Goal: Task Accomplishment & Management: Use online tool/utility

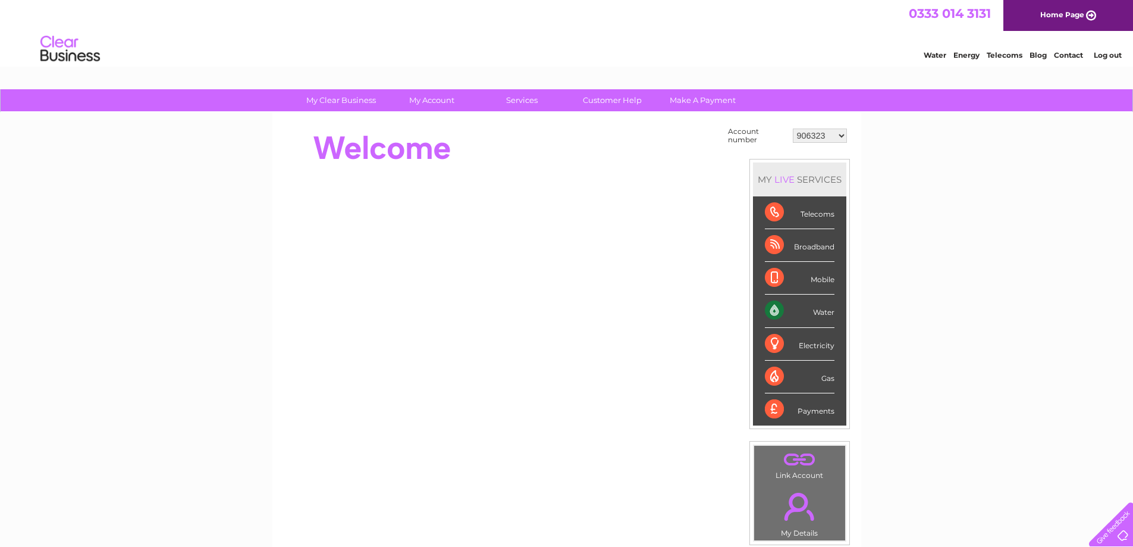
click at [825, 133] on select "906323 30275658" at bounding box center [820, 135] width 54 height 14
select select "30275658"
click at [793, 128] on select "906323 30275658" at bounding box center [820, 135] width 54 height 14
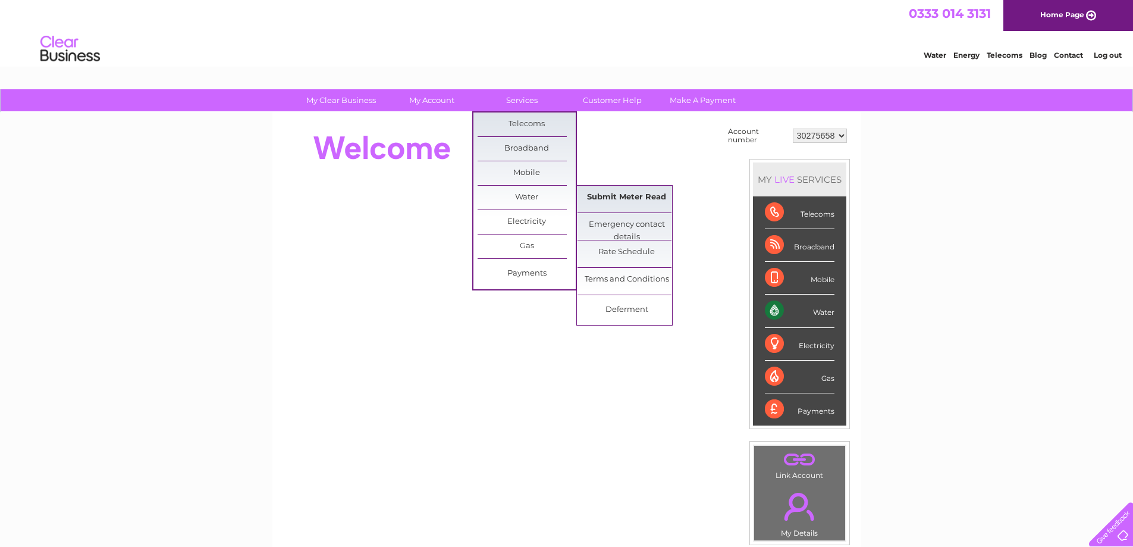
click at [596, 196] on link "Submit Meter Read" at bounding box center [626, 198] width 98 height 24
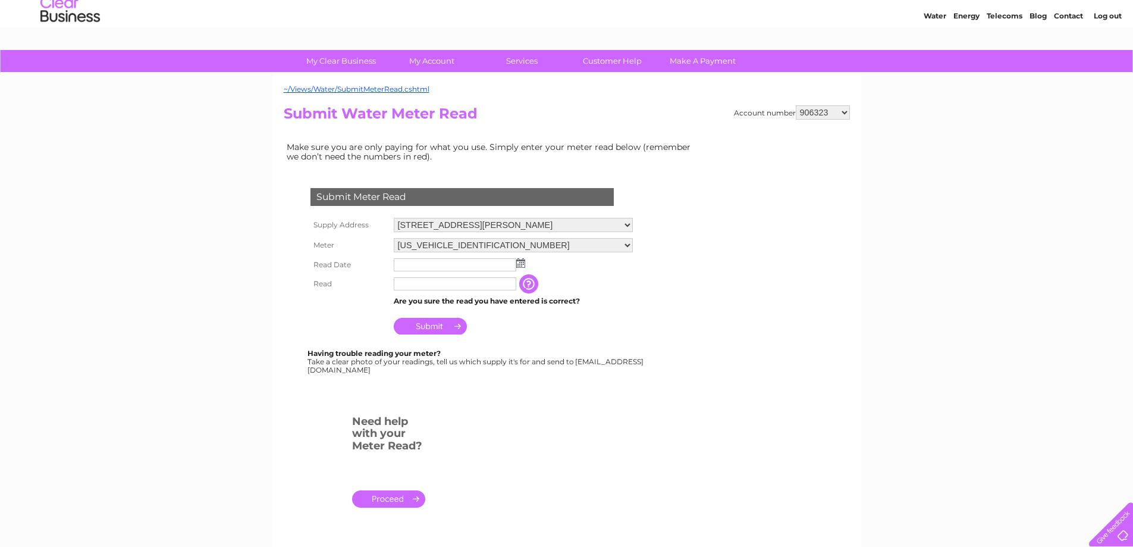
scroll to position [59, 0]
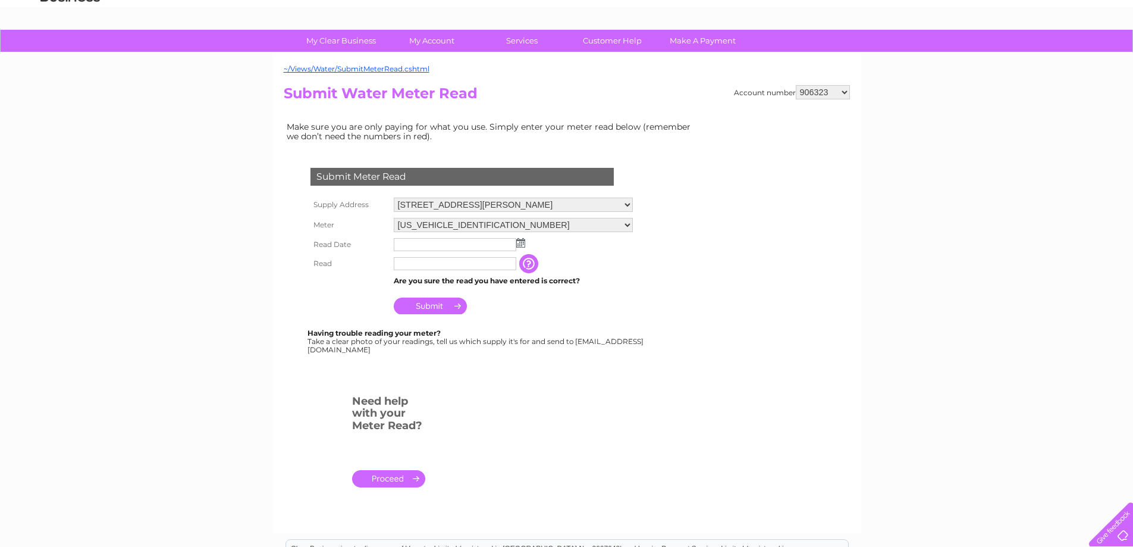
click at [517, 244] on img at bounding box center [520, 243] width 9 height 10
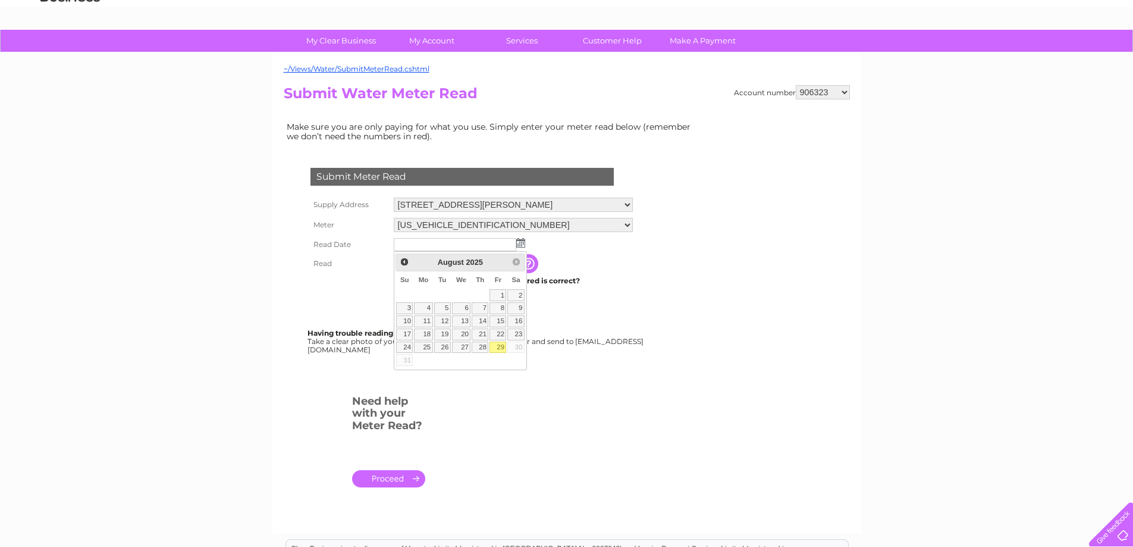
click at [496, 344] on link "29" at bounding box center [497, 347] width 17 height 12
type input "2025/08/29"
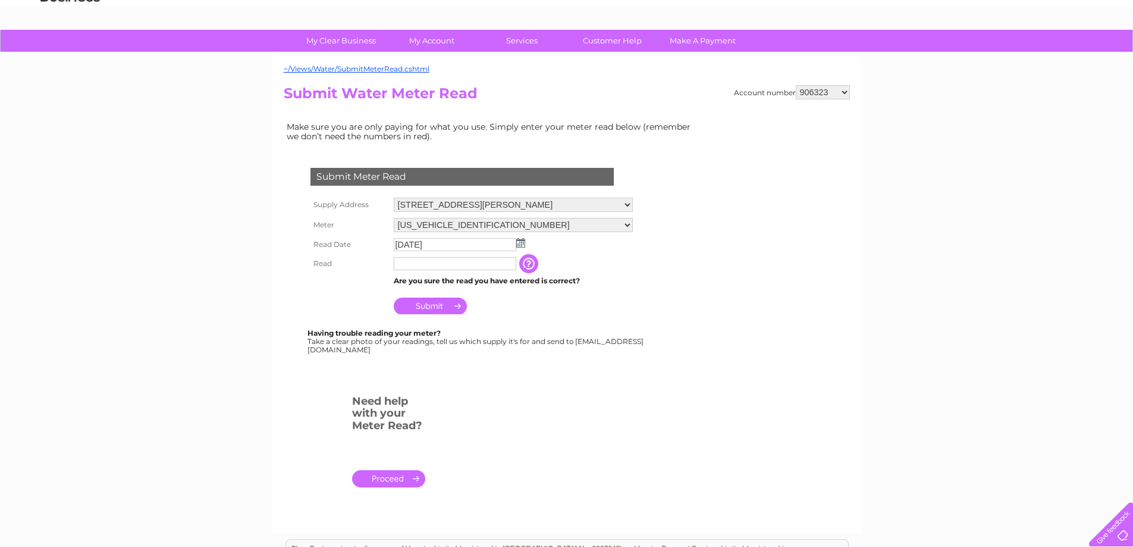
click at [453, 268] on input "text" at bounding box center [455, 263] width 123 height 13
type input "32"
click at [409, 307] on input "Submit" at bounding box center [430, 307] width 73 height 17
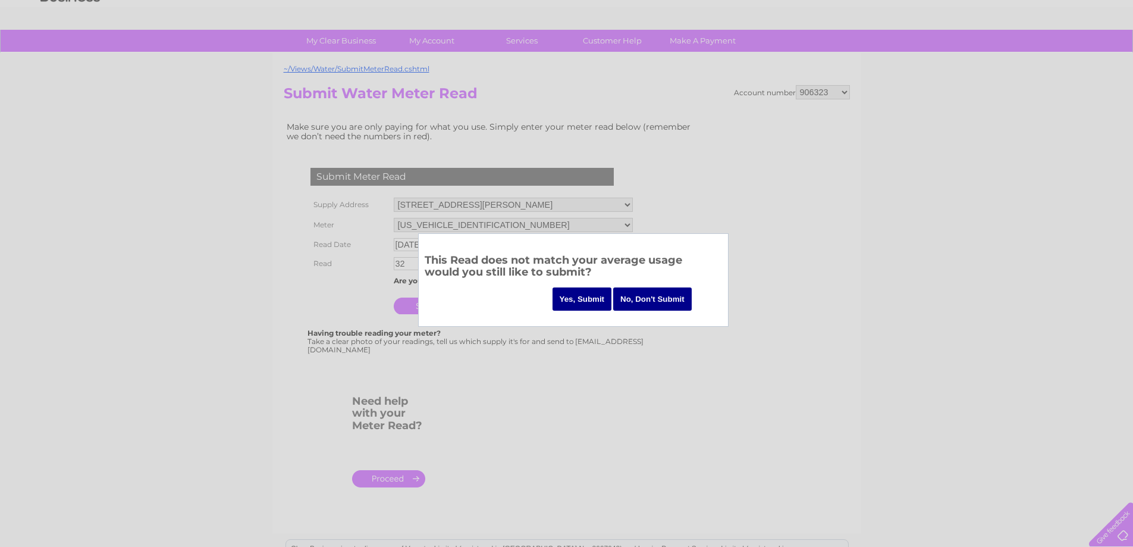
click at [586, 297] on input "Yes, Submit" at bounding box center [581, 298] width 59 height 23
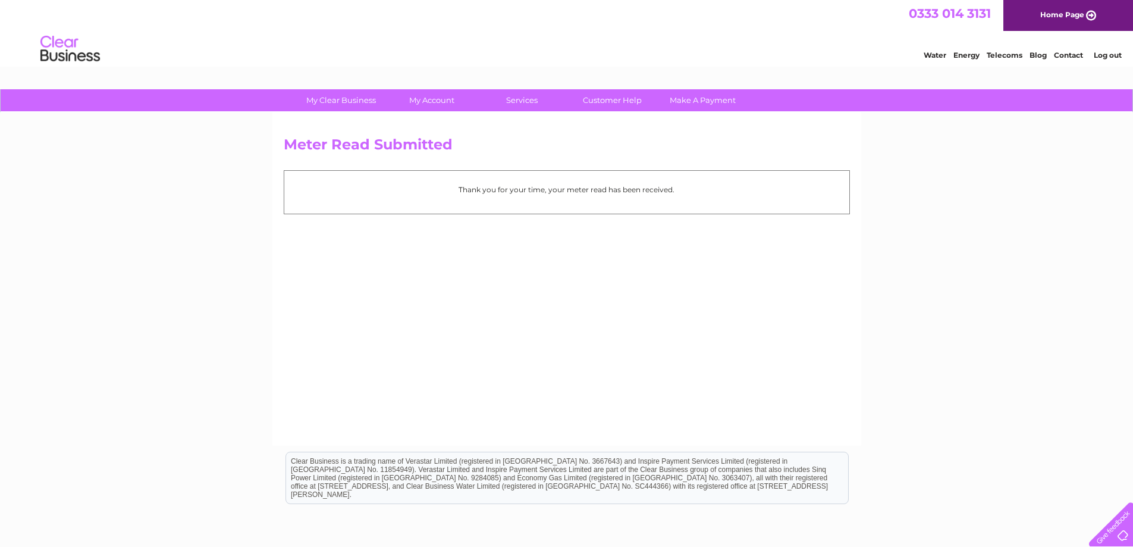
click at [1108, 52] on link "Log out" at bounding box center [1108, 55] width 28 height 9
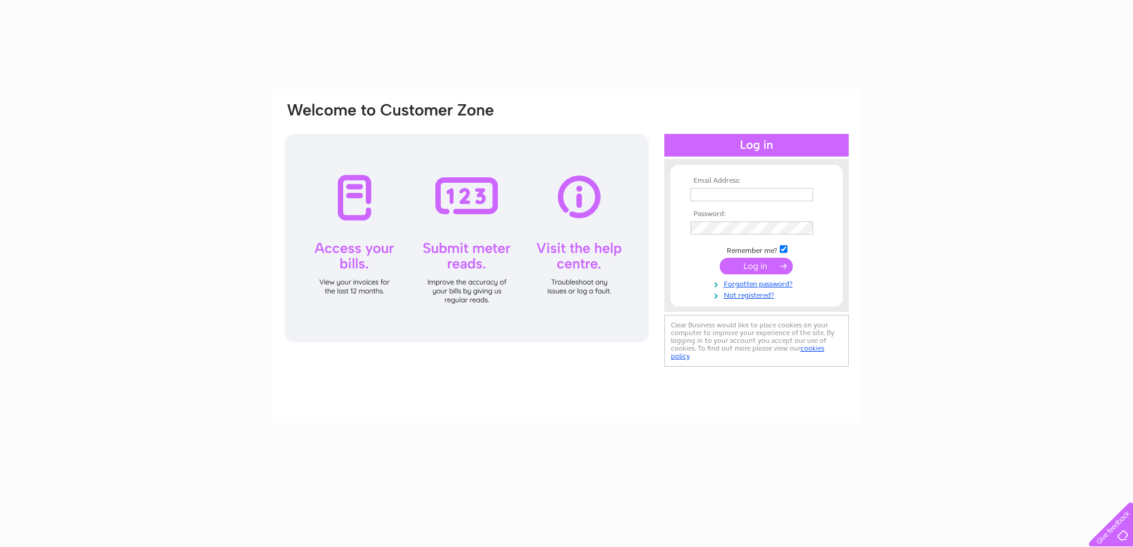
type input "[PERSON_NAME][EMAIL_ADDRESS][DOMAIN_NAME]"
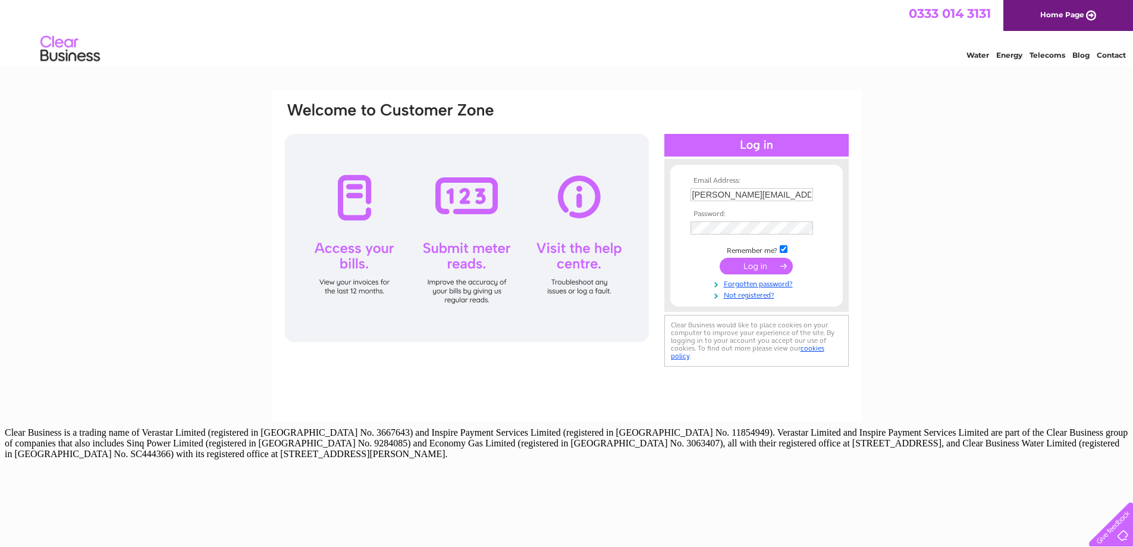
scroll to position [0, 17]
